Goal: Task Accomplishment & Management: Manage account settings

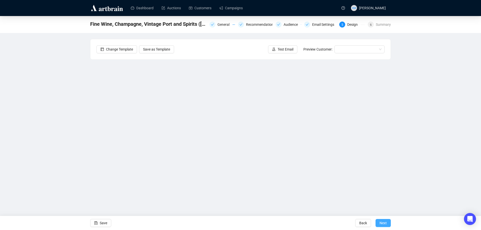
click at [386, 223] on span "Next" at bounding box center [382, 223] width 7 height 14
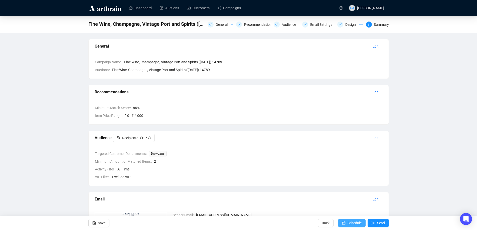
click at [354, 223] on span "Schedule" at bounding box center [355, 223] width 14 height 14
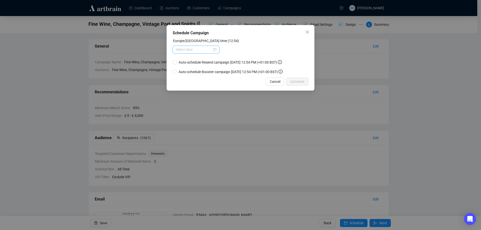
click at [213, 47] on div at bounding box center [196, 50] width 47 height 8
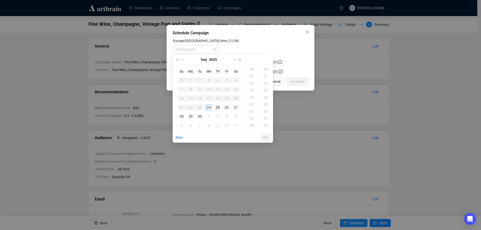
click at [220, 106] on div "25" at bounding box center [218, 107] width 6 height 6
click at [252, 119] on div "18" at bounding box center [252, 120] width 12 height 7
click at [266, 96] on div "18" at bounding box center [266, 95] width 12 height 7
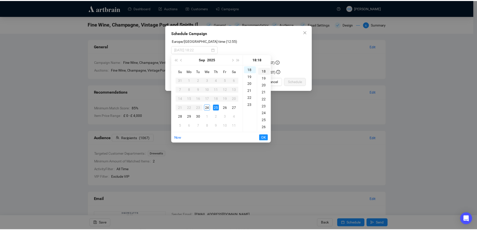
scroll to position [126, 0]
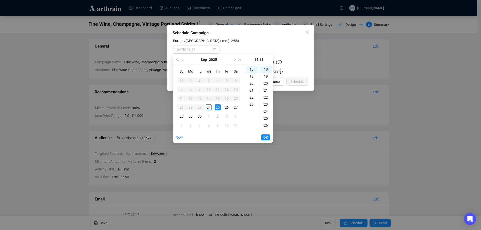
type input "[DATE] 18:18"
click at [268, 136] on button "OK" at bounding box center [265, 138] width 9 height 6
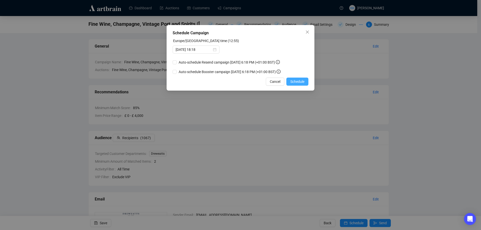
click at [302, 82] on span "Schedule" at bounding box center [297, 82] width 14 height 6
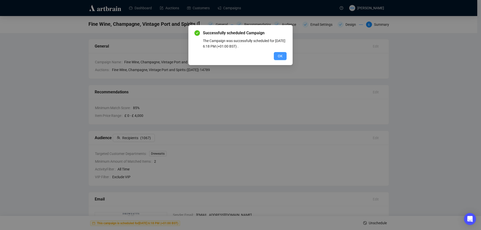
click at [281, 55] on span "OK" at bounding box center [280, 56] width 5 height 6
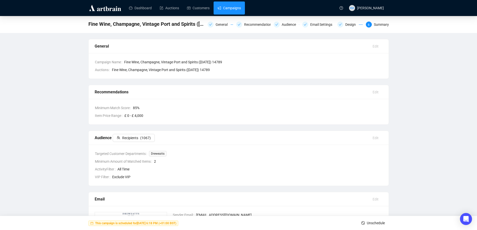
click at [235, 7] on link "Campaigns" at bounding box center [229, 8] width 23 height 13
